Goal: Information Seeking & Learning: Check status

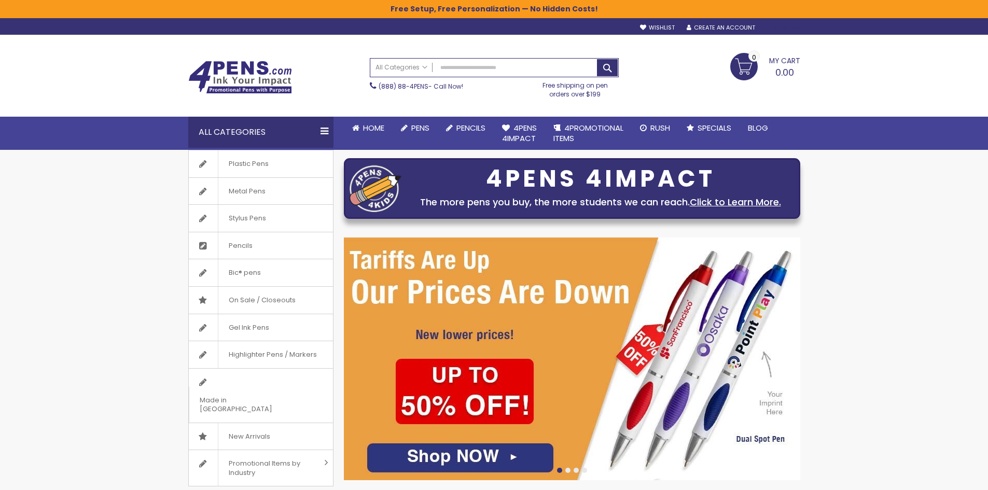
click at [783, 28] on div "Sign In" at bounding box center [782, 28] width 34 height 8
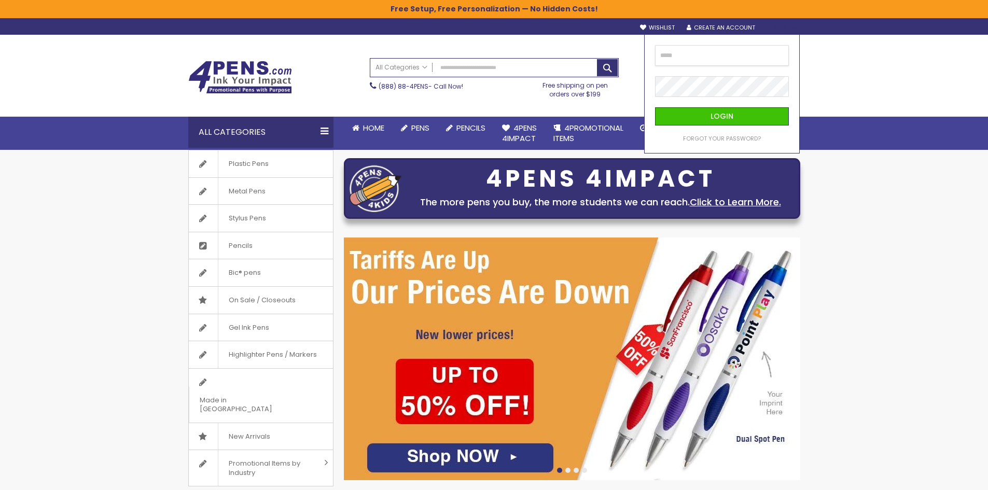
click at [717, 55] on input "email" at bounding box center [722, 55] width 134 height 21
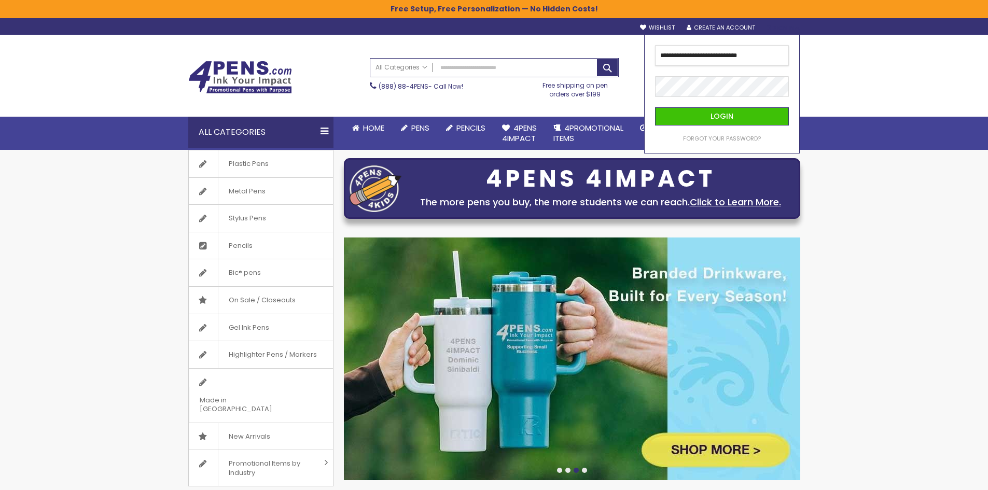
type input "**********"
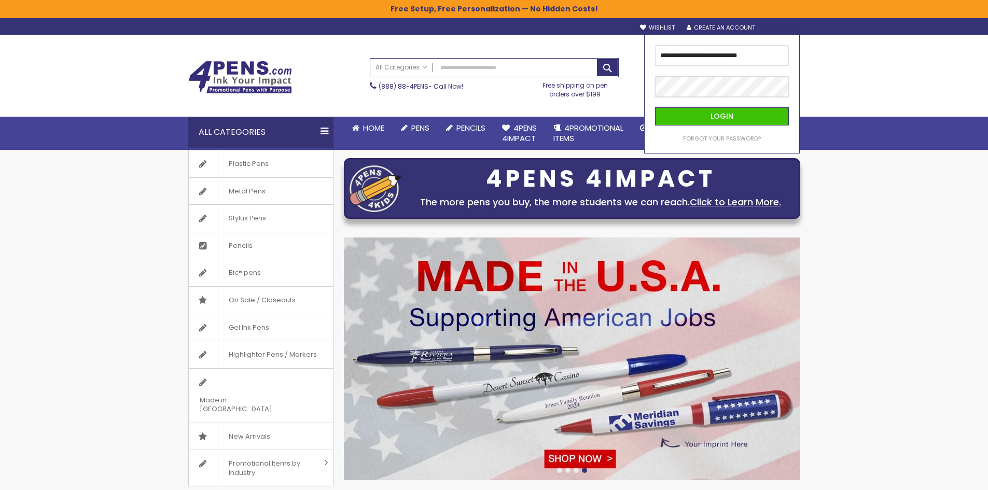
click at [655, 107] on button "Login" at bounding box center [722, 116] width 134 height 18
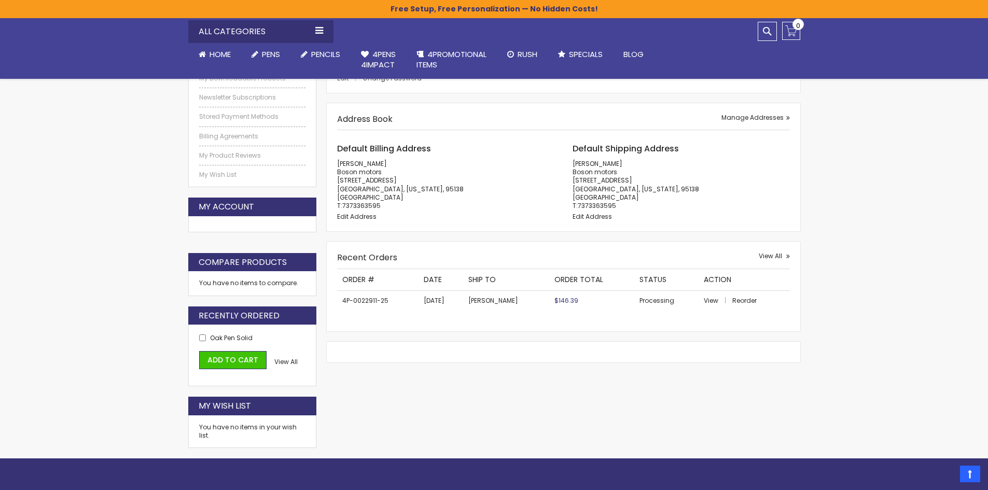
scroll to position [207, 0]
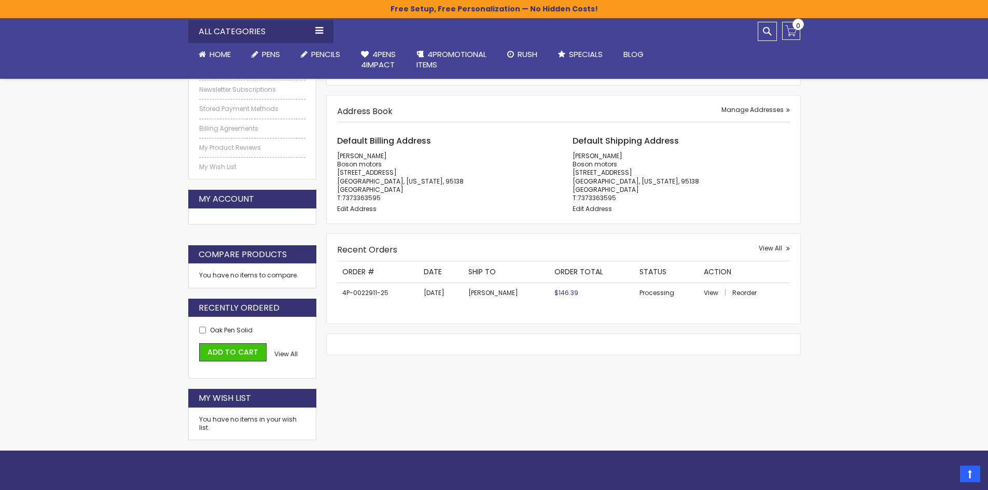
click at [671, 292] on td "Processing" at bounding box center [666, 293] width 65 height 20
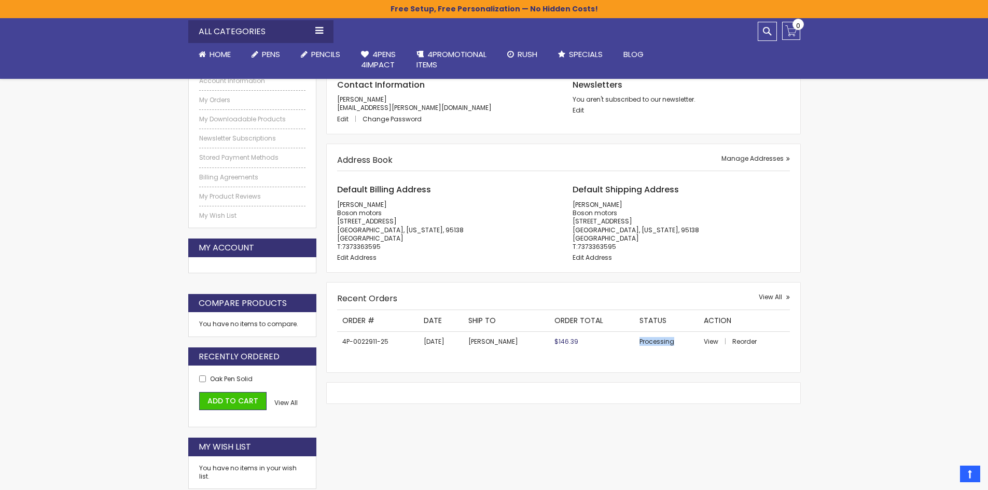
scroll to position [157, 0]
